Goal: Task Accomplishment & Management: Manage account settings

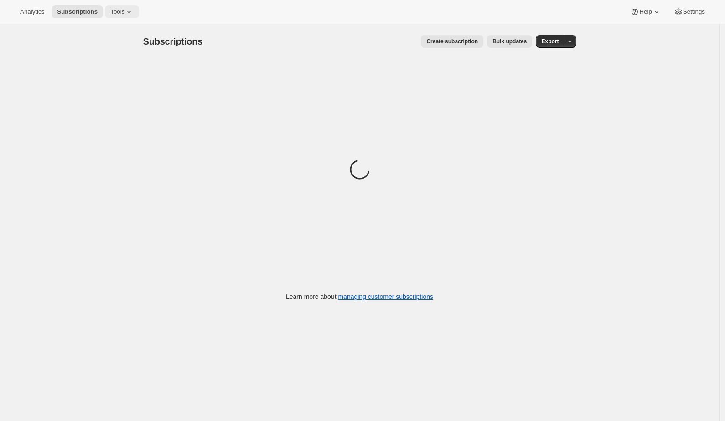
click at [113, 8] on span "Tools" at bounding box center [117, 11] width 14 height 7
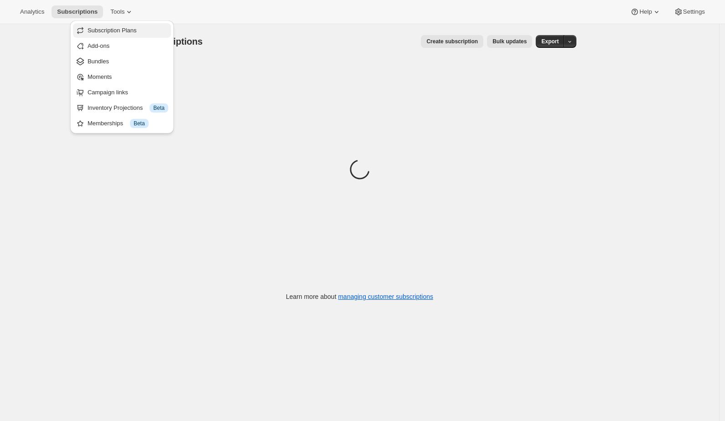
click at [130, 32] on span "Subscription Plans" at bounding box center [112, 30] width 49 height 7
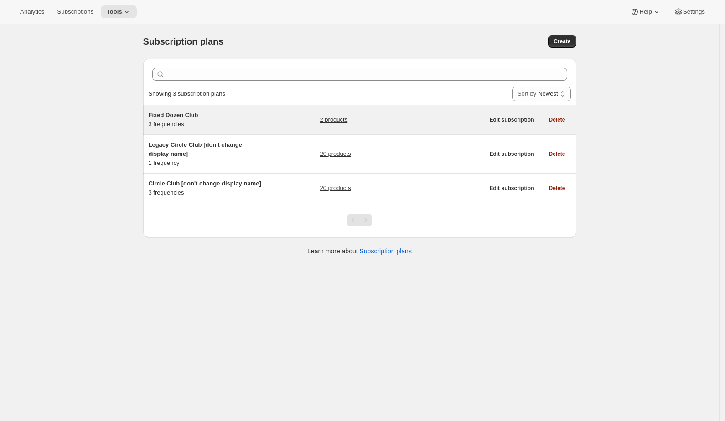
click at [214, 124] on div "Fixed Dozen Club 3 frequencies" at bounding box center [206, 120] width 114 height 18
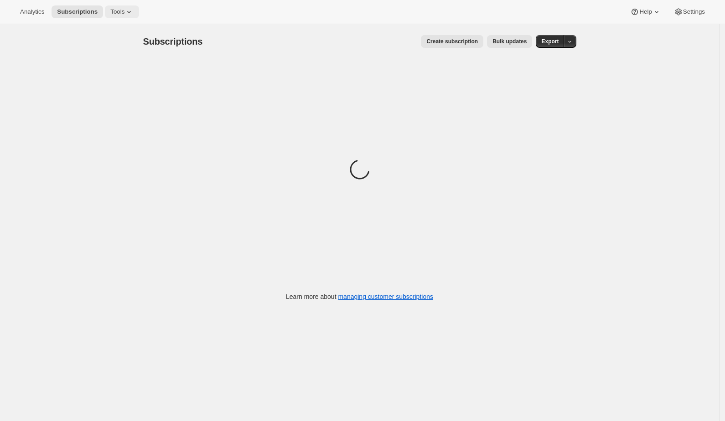
click at [127, 13] on icon at bounding box center [129, 11] width 9 height 9
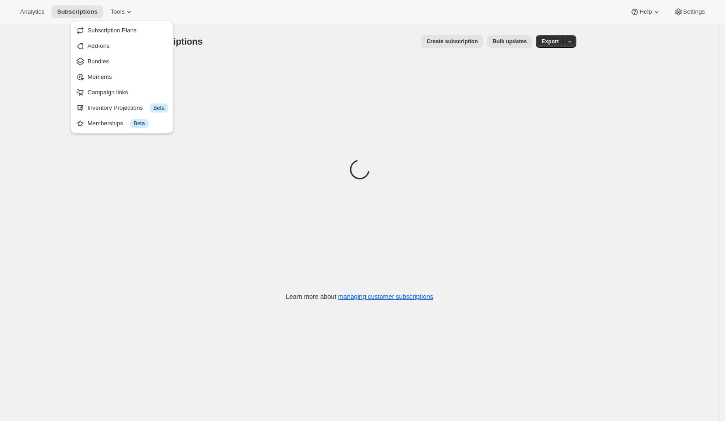
click at [133, 34] on span "Subscription Plans" at bounding box center [128, 30] width 81 height 9
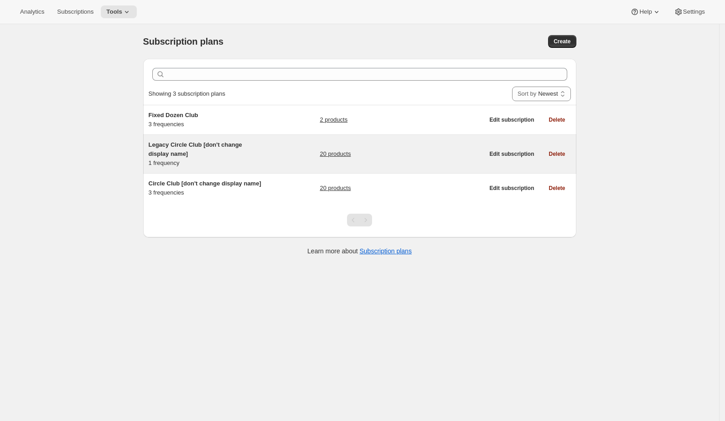
click at [311, 148] on div "Legacy Circle Club [don't change display name] 1 frequency 20 products" at bounding box center [317, 153] width 336 height 27
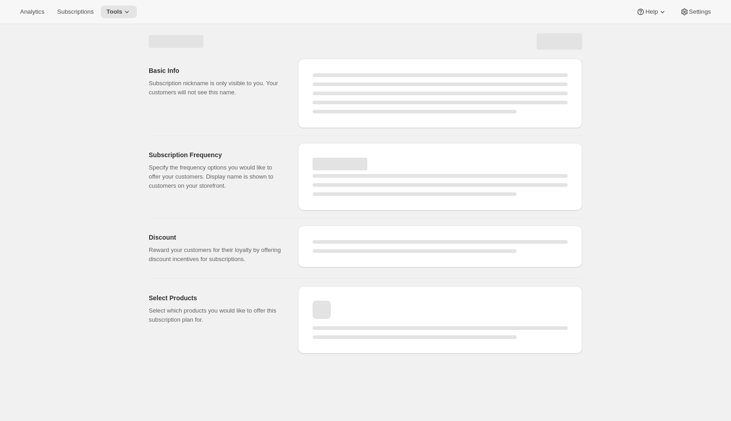
click at [640, 153] on div "Basic Info Subscription nickname is only visible to you. Your customers will no…" at bounding box center [365, 190] width 731 height 333
select select "WEEK"
select select "MONTH"
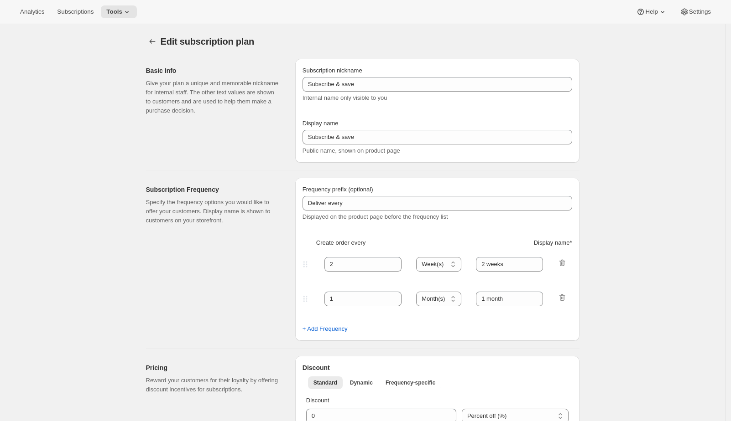
type input "Legacy Circle Club [don't change display name]"
type input "Join the Legacy Club"
type input "1"
select select "YEAR"
type input "1 year"
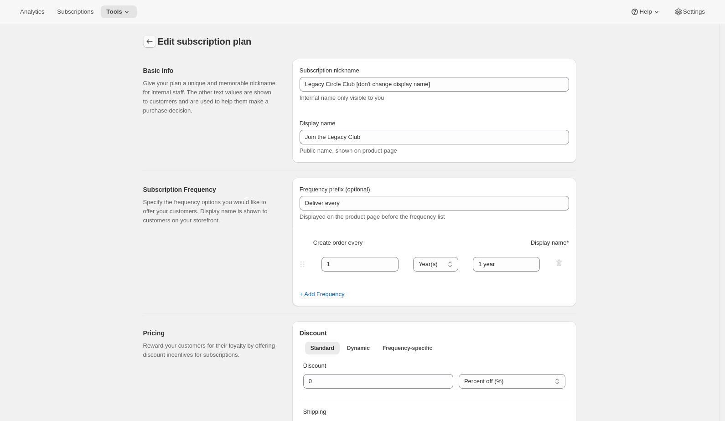
click at [152, 42] on icon "Subscription plans" at bounding box center [149, 41] width 9 height 9
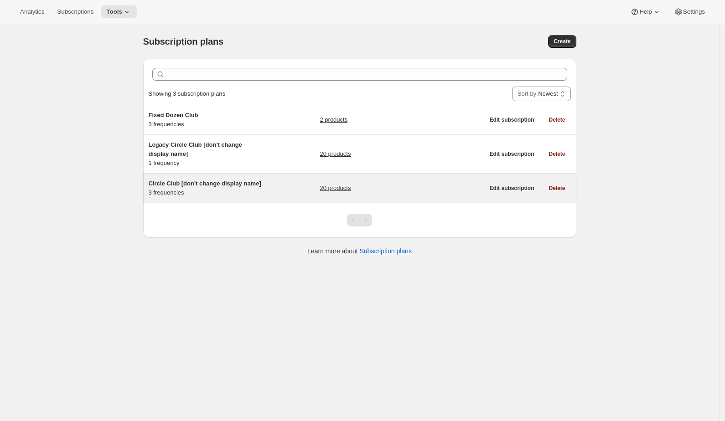
click at [240, 188] on h5 "Circle Club [don't change display name]" at bounding box center [206, 183] width 114 height 9
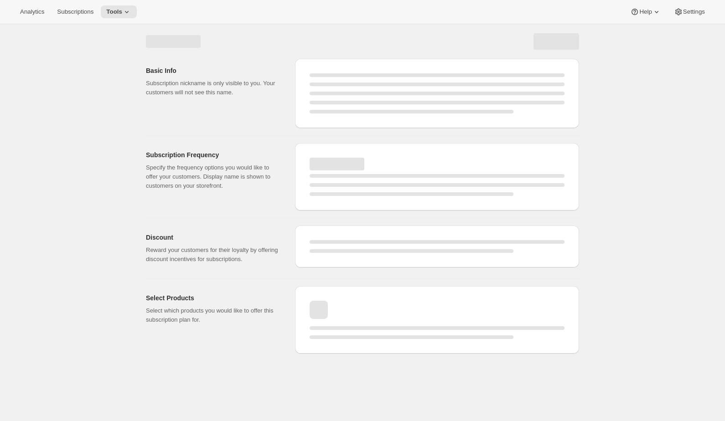
select select "WEEK"
select select "MONTH"
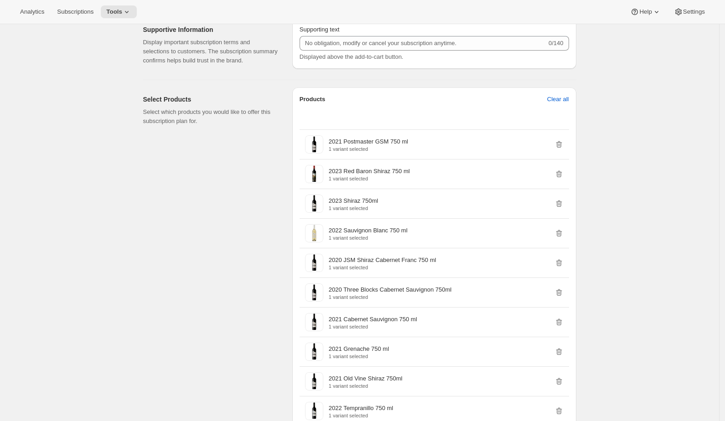
scroll to position [1068, 0]
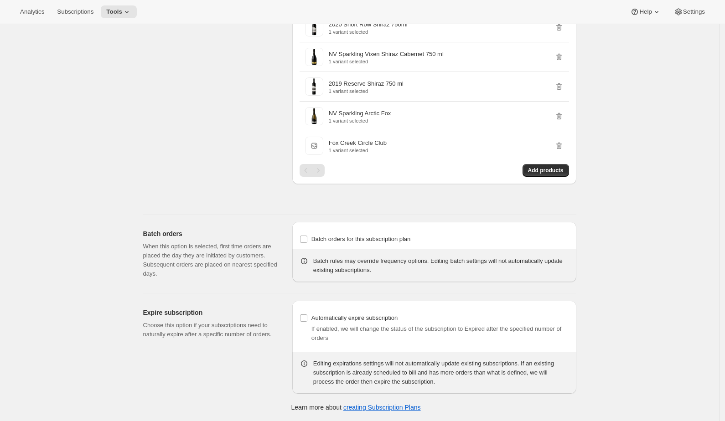
type input "Circle Club [don't change display name]"
type input "Circle Club"
type input "3"
select select "MONTH"
type input "3 months"
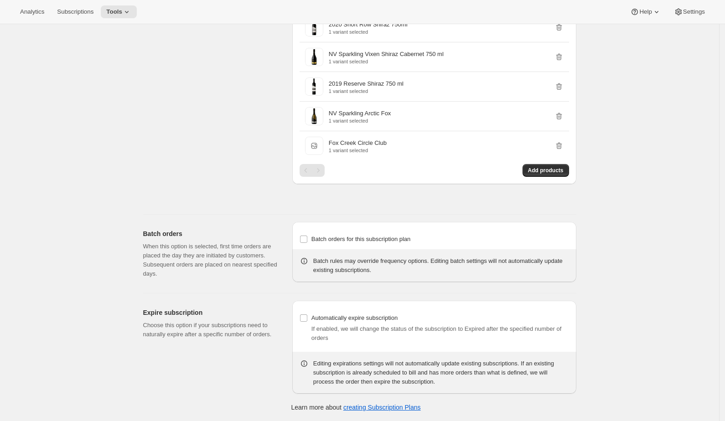
type input "4"
type input "4 months"
select select "MONTH"
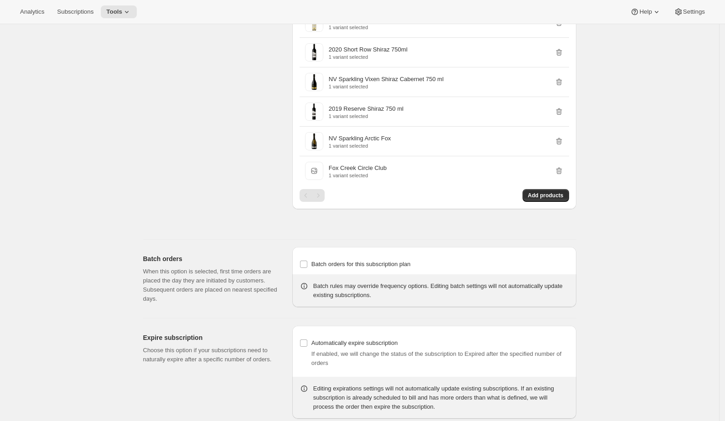
scroll to position [1103, 0]
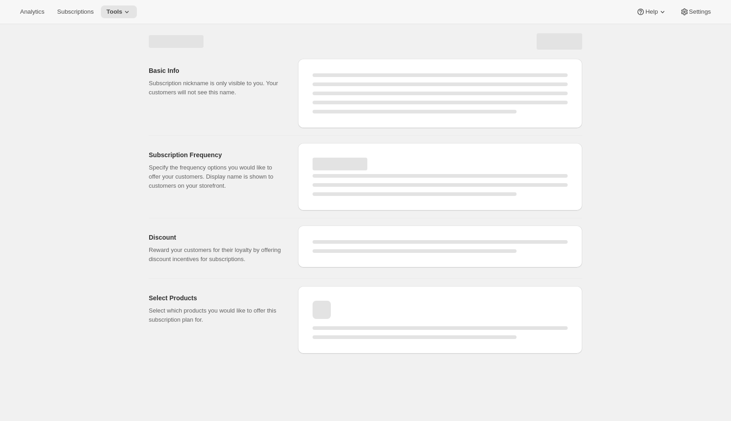
select select "WEEK"
select select "MONTH"
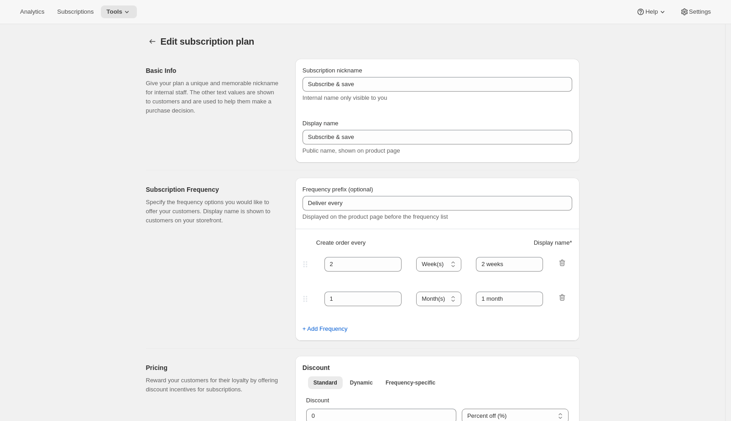
type input "Fixed Dozen Club"
type input "Circle Club - Set Dozen"
type input "3"
select select "MONTH"
type input "3 months"
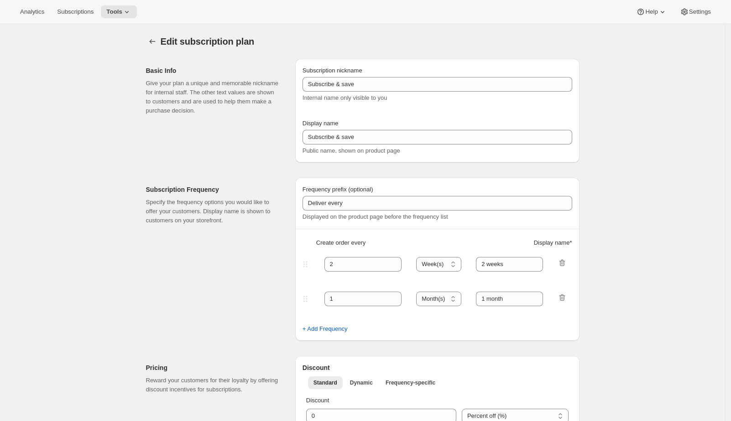
type input "4"
type input "4 months"
type input "20"
select select "MONTH"
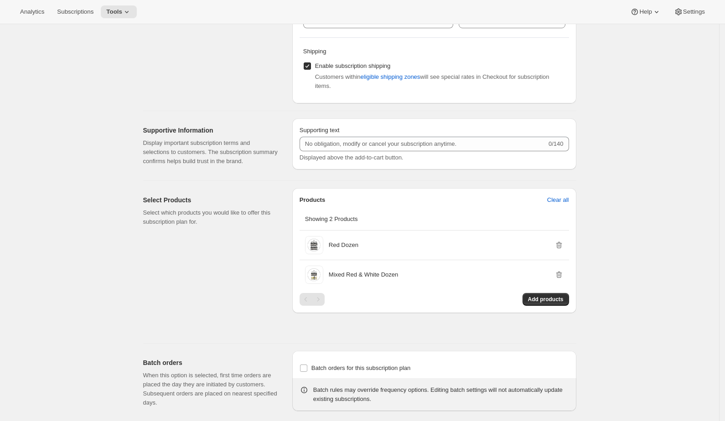
scroll to position [568, 0]
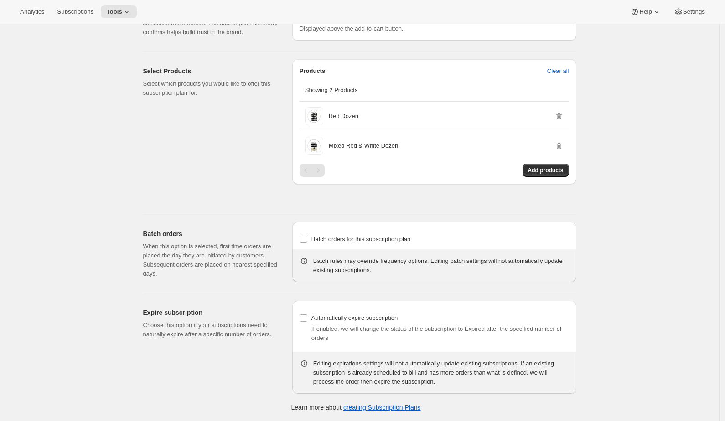
click at [204, 146] on div "Select Products Select which products you would like to offer this subscription…" at bounding box center [214, 133] width 142 height 148
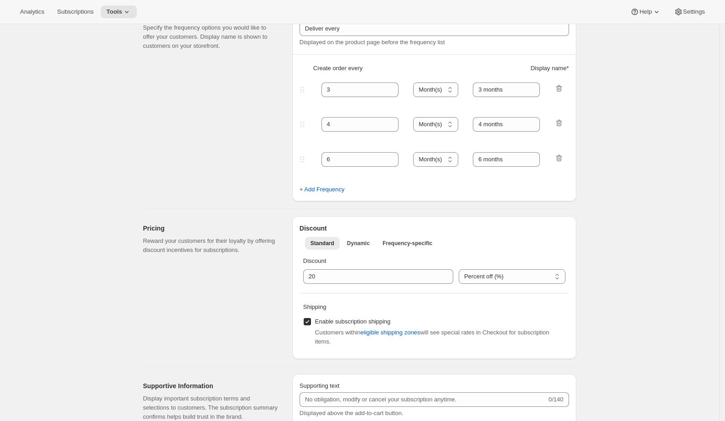
scroll to position [0, 0]
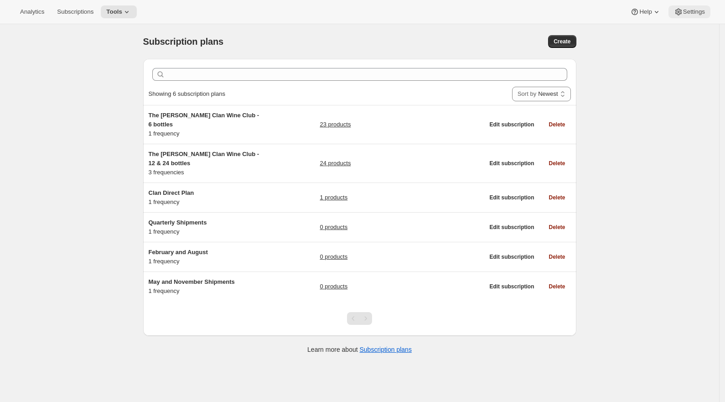
click at [693, 8] on span "Settings" at bounding box center [694, 11] width 22 height 7
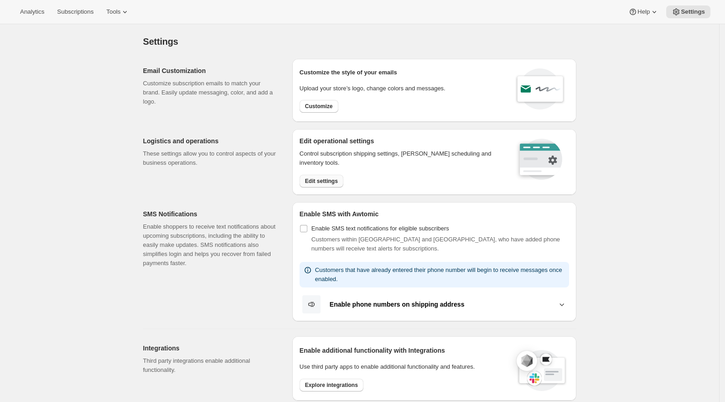
click at [312, 177] on span "Edit settings" at bounding box center [321, 180] width 33 height 7
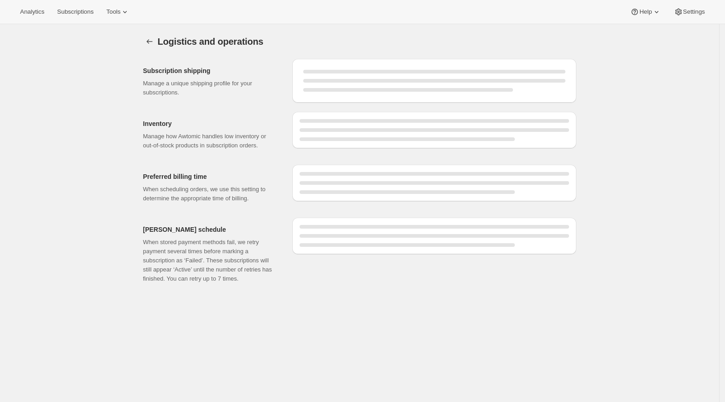
select select "DAY"
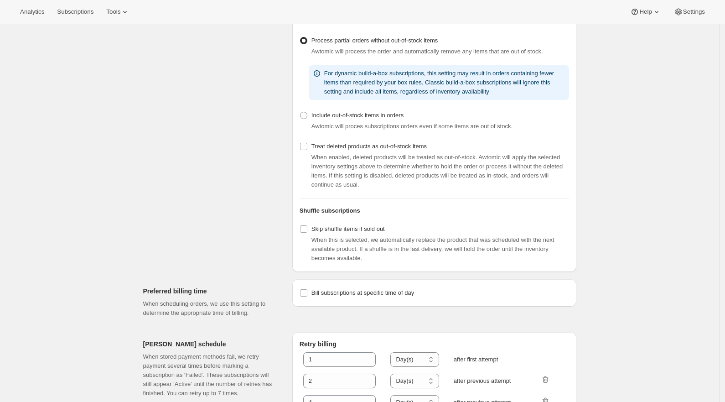
scroll to position [342, 0]
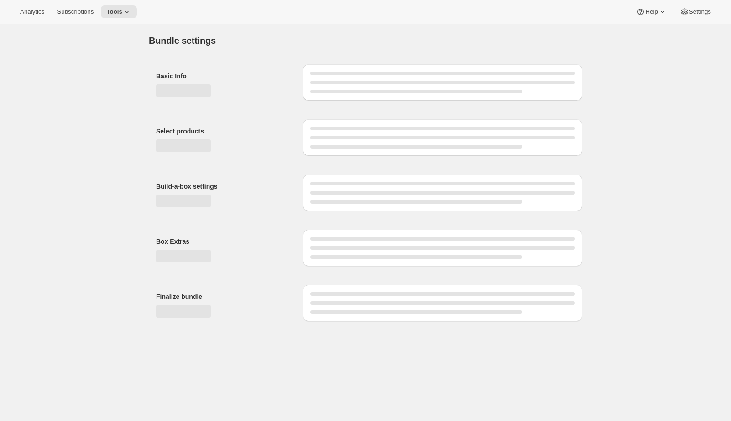
type input "All Electrolytes"
radio input "true"
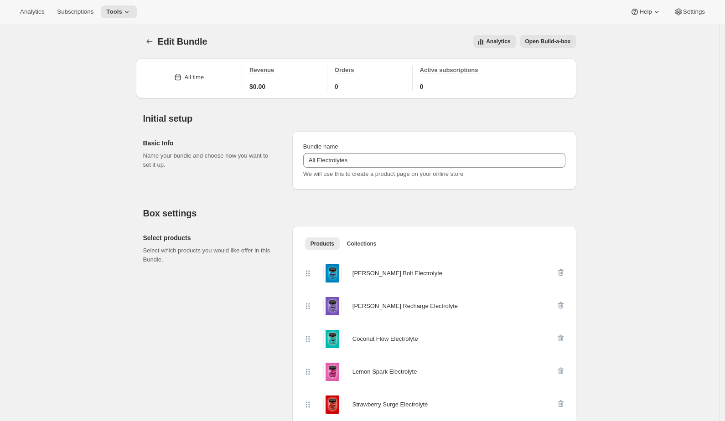
click at [562, 40] on span "Open Build-a-box" at bounding box center [548, 41] width 46 height 7
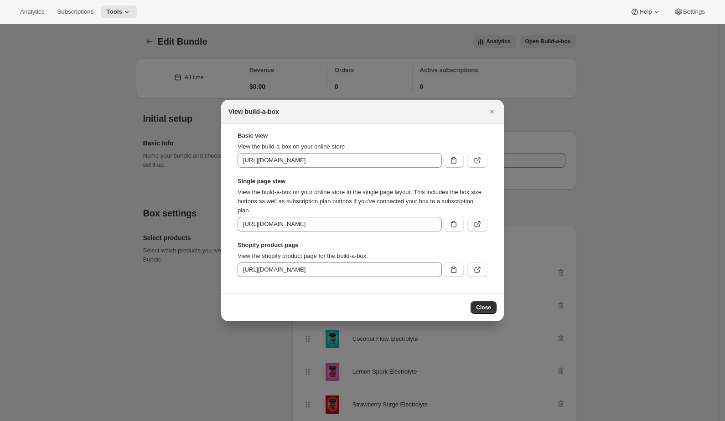
click at [475, 224] on icon ":r2d:" at bounding box center [477, 224] width 5 height 5
click at [477, 229] on button ":r2d:" at bounding box center [478, 224] width 20 height 15
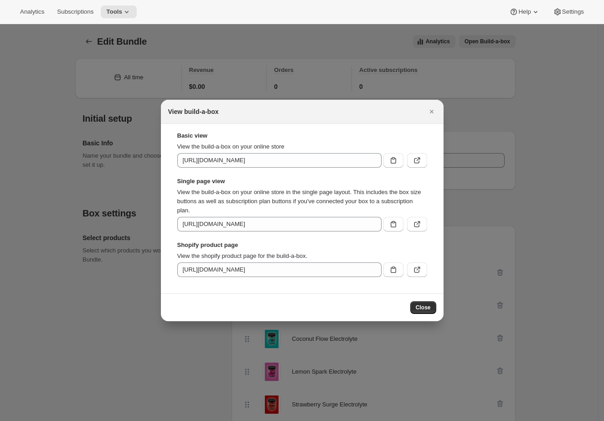
click at [410, 17] on div "Analytics Subscriptions Tools Help Settings" at bounding box center [302, 12] width 604 height 24
drag, startPoint x: 153, startPoint y: 49, endPoint x: 106, endPoint y: 47, distance: 47.5
click at [152, 49] on div at bounding box center [302, 210] width 604 height 421
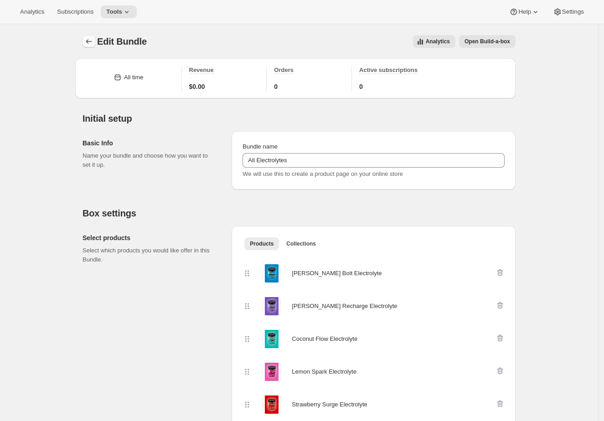
click at [87, 43] on icon "Bundles" at bounding box center [88, 41] width 9 height 9
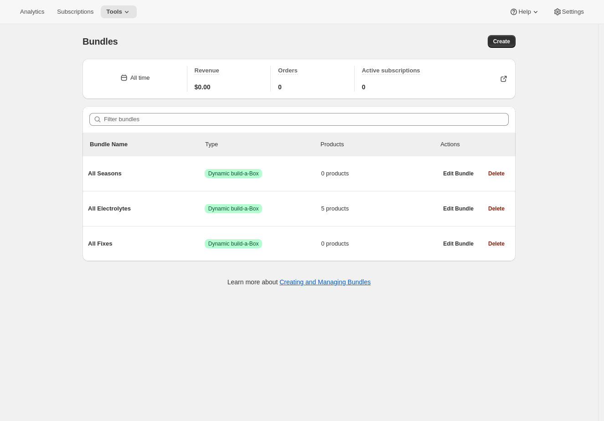
click at [122, 292] on div "Learn more about Creating and Managing Bundles" at bounding box center [299, 282] width 433 height 27
click at [164, 45] on div "Bundles" at bounding box center [191, 41] width 217 height 13
click at [228, 17] on div "Analytics Subscriptions Tools Help Settings" at bounding box center [302, 12] width 604 height 24
click at [566, 40] on div "Bundles. This page is ready Bundles Create All time Revenue $0.00 Orders 0 Acti…" at bounding box center [299, 234] width 598 height 421
